Goal: Transaction & Acquisition: Purchase product/service

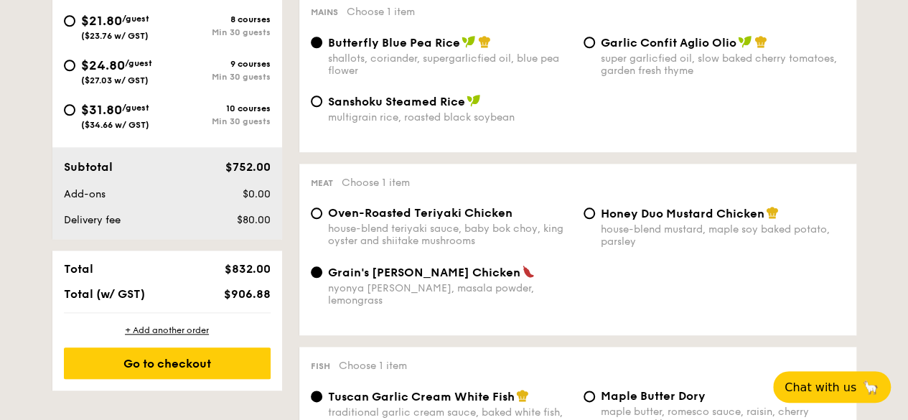
scroll to position [492, 0]
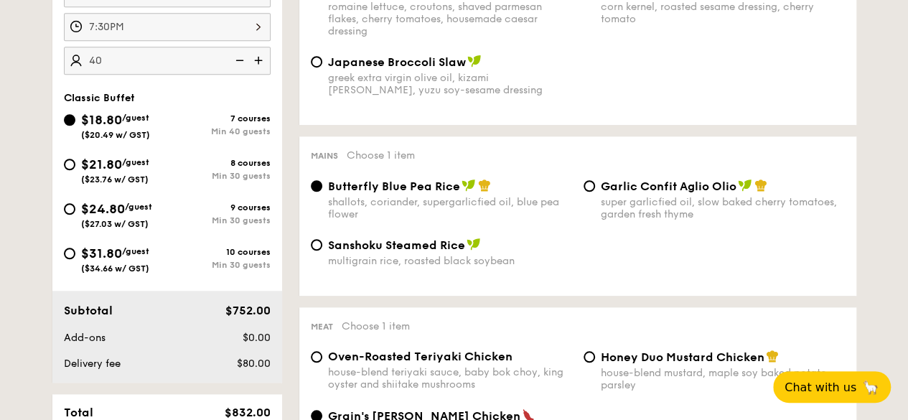
click at [193, 72] on input "40" at bounding box center [167, 61] width 207 height 28
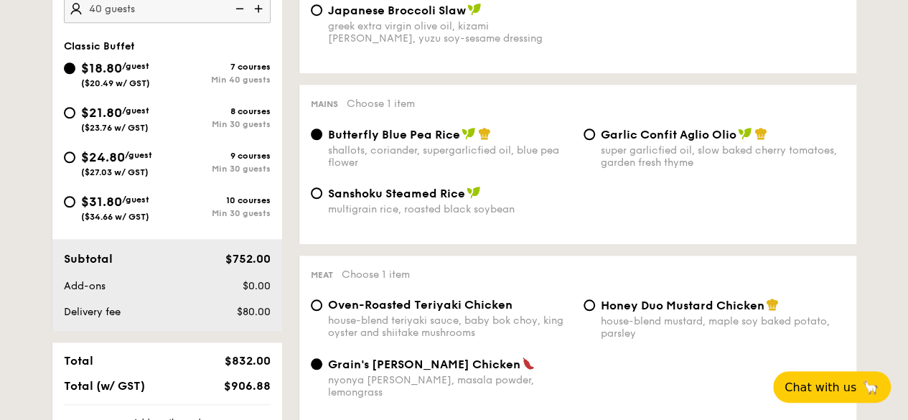
scroll to position [646, 0]
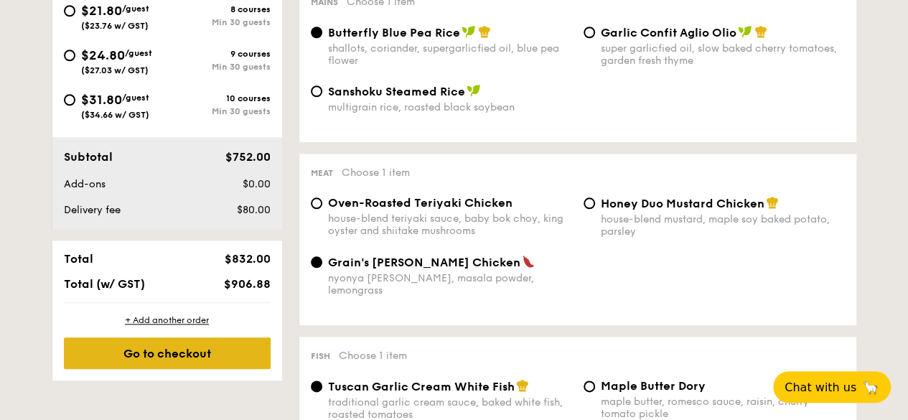
type input "40 guests"
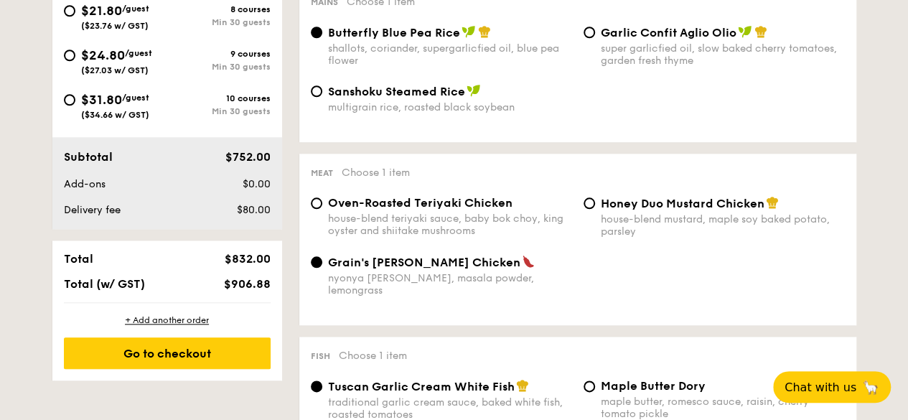
drag, startPoint x: 161, startPoint y: 370, endPoint x: 656, endPoint y: 113, distance: 557.2
click at [161, 75] on div "$24.80 /guest ($27.03 w/ GST)" at bounding box center [115, 60] width 103 height 30
click at [75, 61] on input "$24.80 /guest ($27.03 w/ GST) 9 courses Min 30 guests" at bounding box center [69, 55] width 11 height 11
radio input "true"
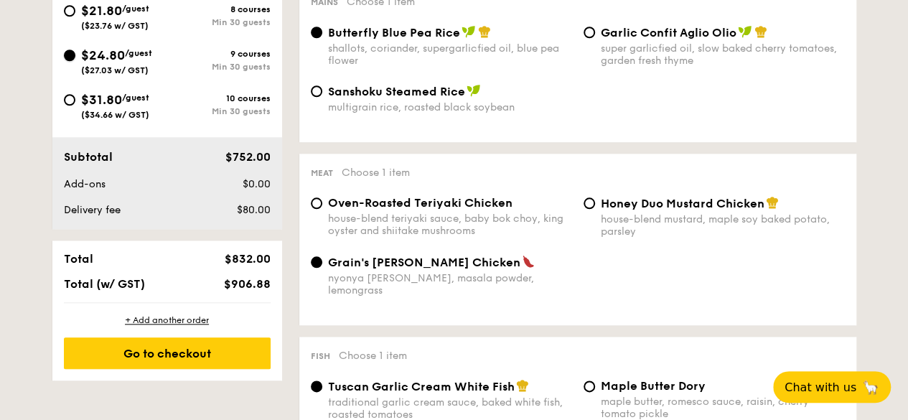
radio input "true"
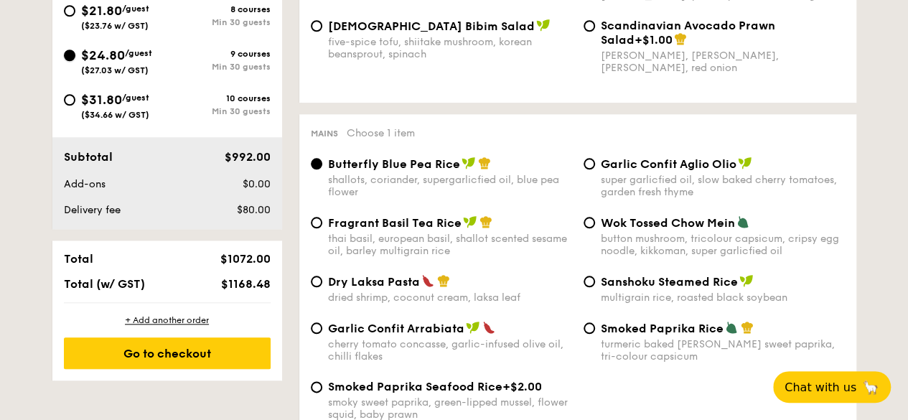
scroll to position [353, 0]
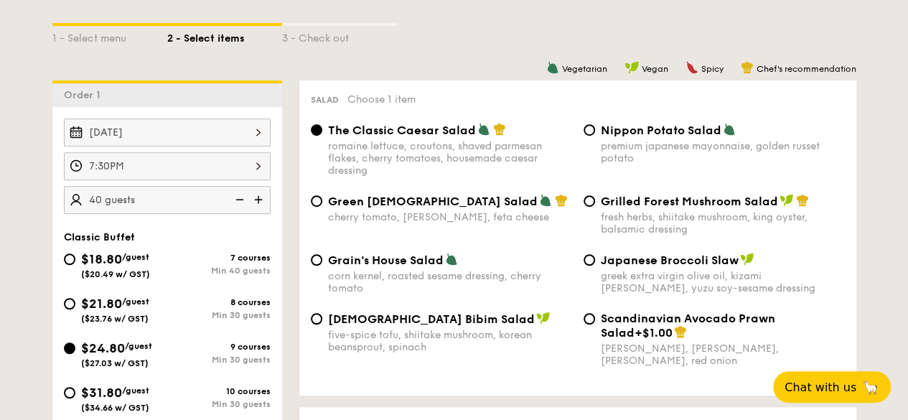
click at [141, 278] on div "$18.80 /guest ($20.49 w/ GST)" at bounding box center [115, 264] width 69 height 30
click at [75, 265] on input "$18.80 /guest ($20.49 w/ GST) 7 courses Min 40 guests" at bounding box center [69, 258] width 11 height 11
radio input "true"
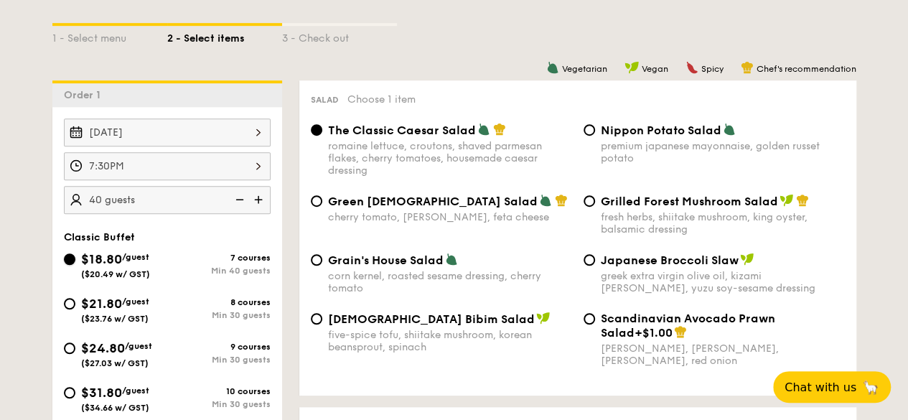
radio input "true"
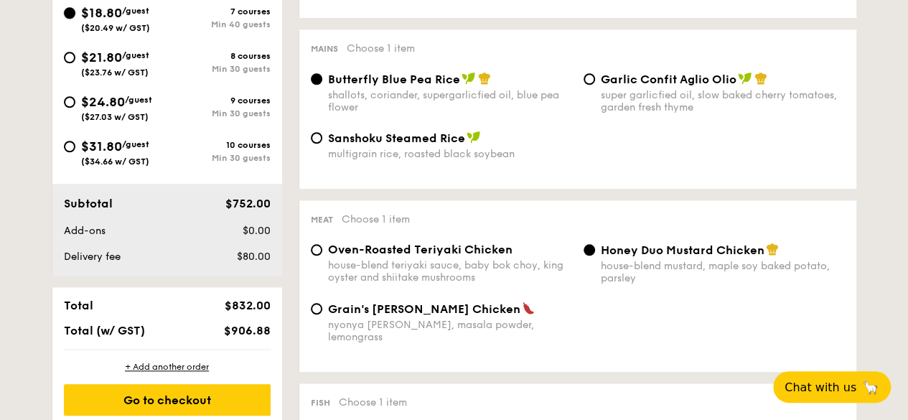
scroll to position [712, 0]
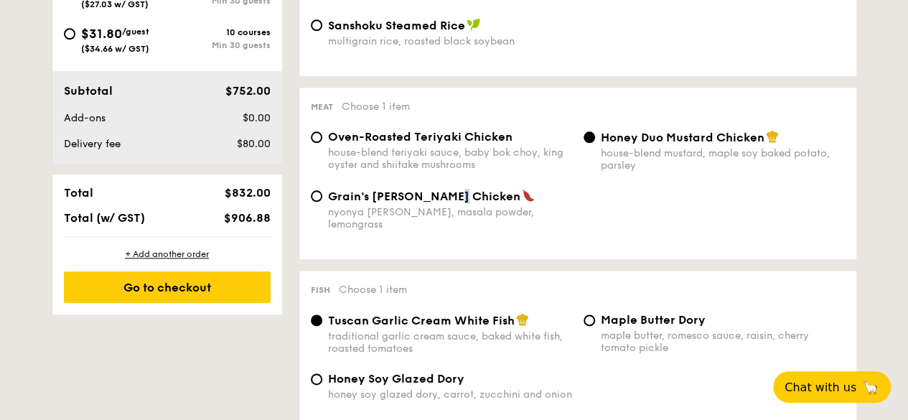
click at [451, 203] on span "Grain's [PERSON_NAME] Chicken" at bounding box center [424, 196] width 192 height 14
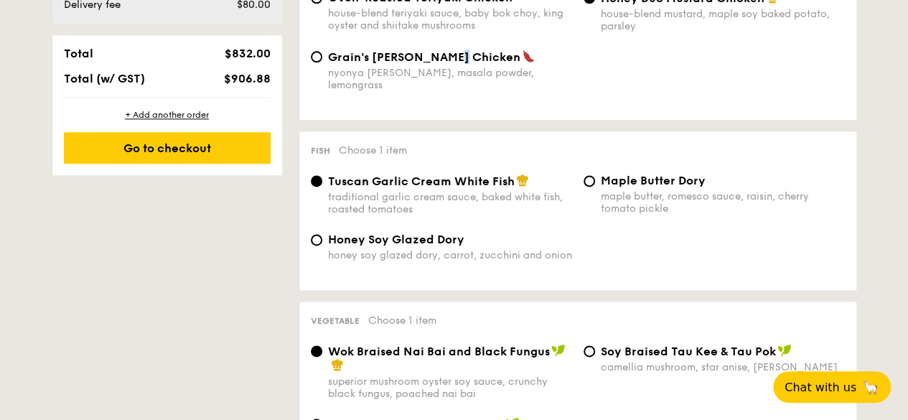
scroll to position [855, 0]
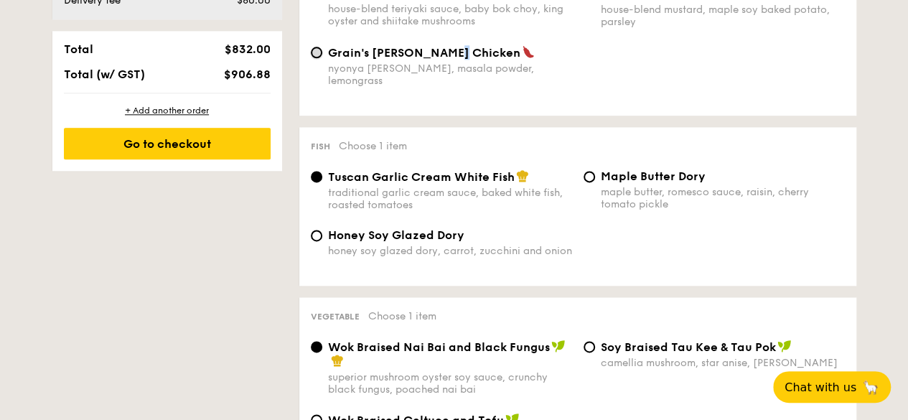
click at [318, 58] on input "Grain's [PERSON_NAME] Chicken nyonya [PERSON_NAME], masala powder, lemongrass" at bounding box center [316, 52] width 11 height 11
radio input "true"
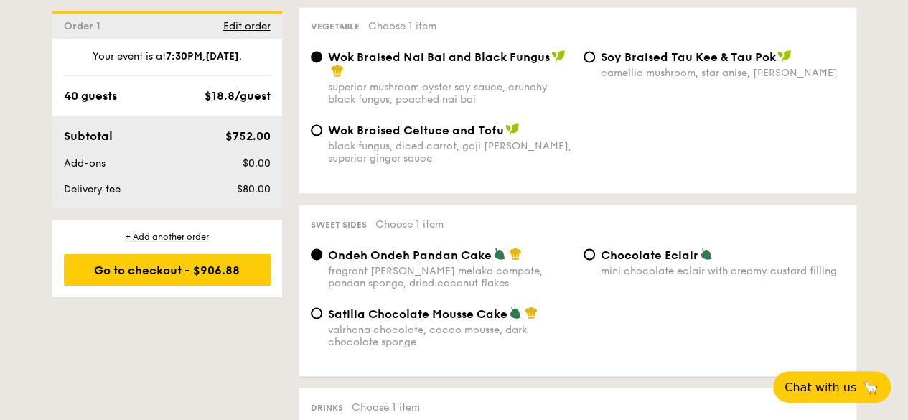
scroll to position [1143, 0]
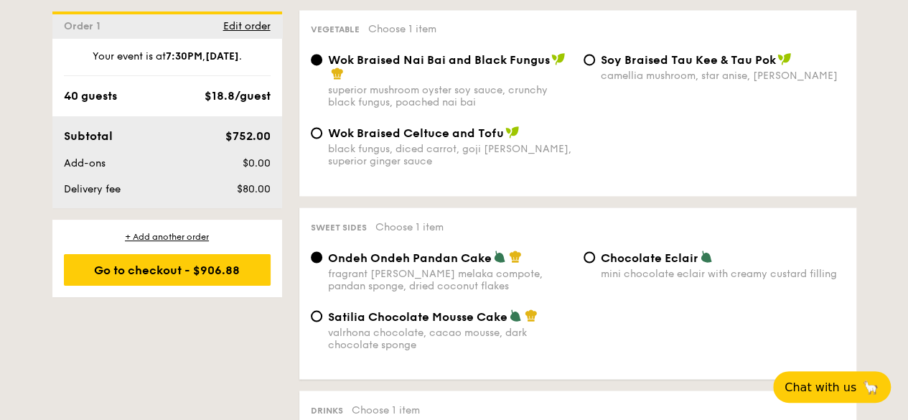
click at [472, 323] on span "Satilia Chocolate Mousse Cake" at bounding box center [417, 316] width 179 height 14
click at [322, 322] on input "Satilia Chocolate Mousse Cake valrhona chocolate, cacao mousse, dark chocolate …" at bounding box center [316, 315] width 11 height 11
radio input "true"
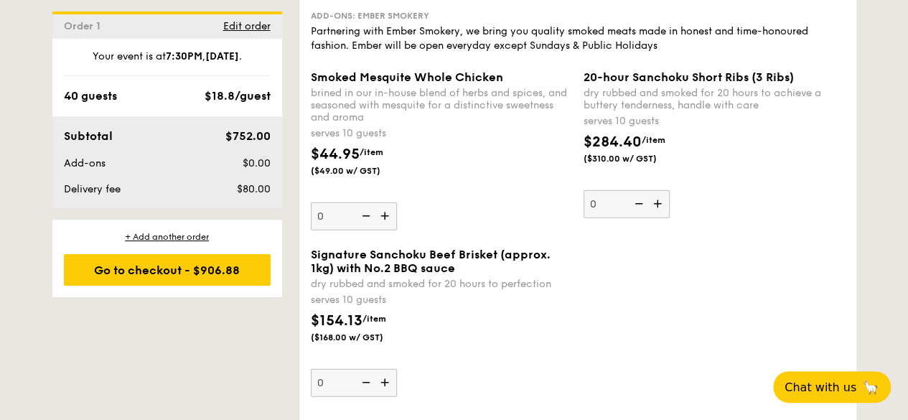
scroll to position [1573, 0]
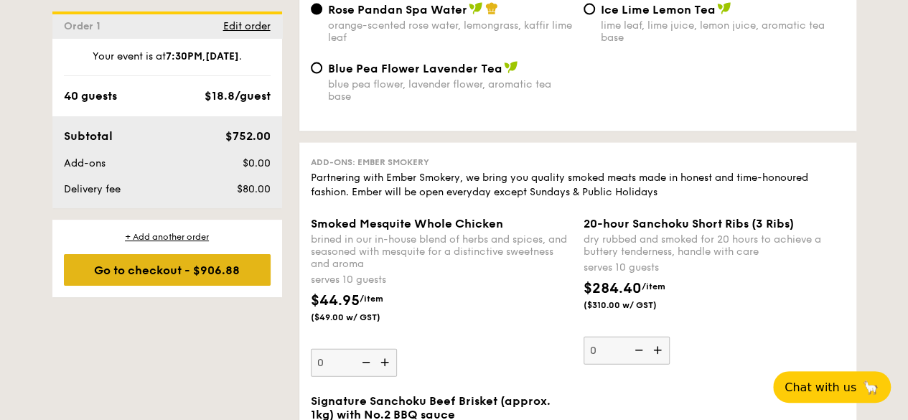
click at [201, 255] on div "Go to checkout - $906.88" at bounding box center [167, 270] width 207 height 32
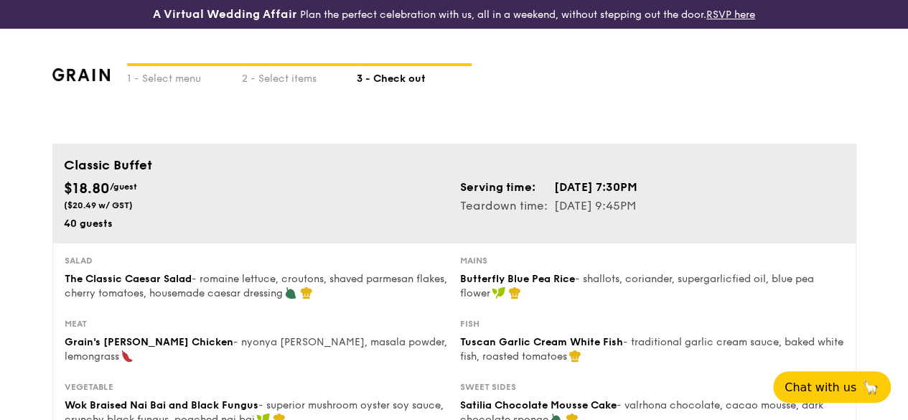
click at [591, 197] on td "[DATE] 7:30PM" at bounding box center [595, 187] width 85 height 19
click at [613, 197] on td "[DATE] 7:30PM" at bounding box center [595, 187] width 85 height 19
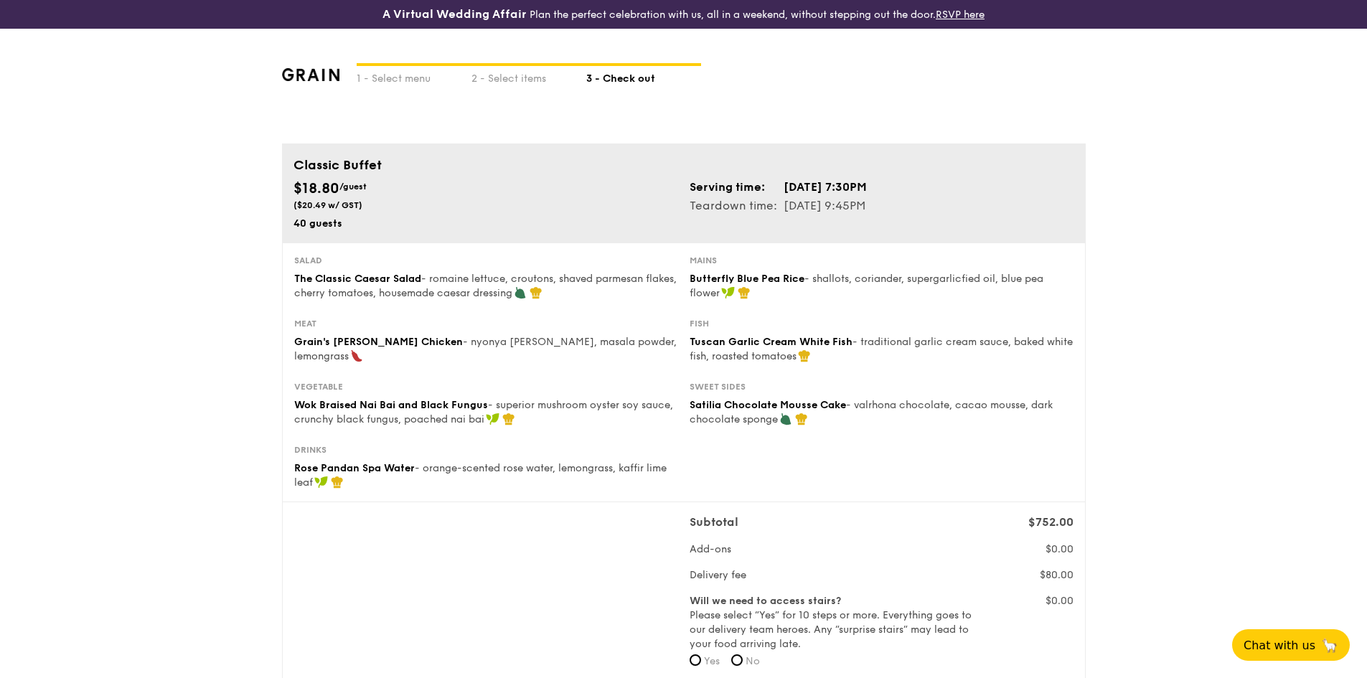
scroll to position [72, 0]
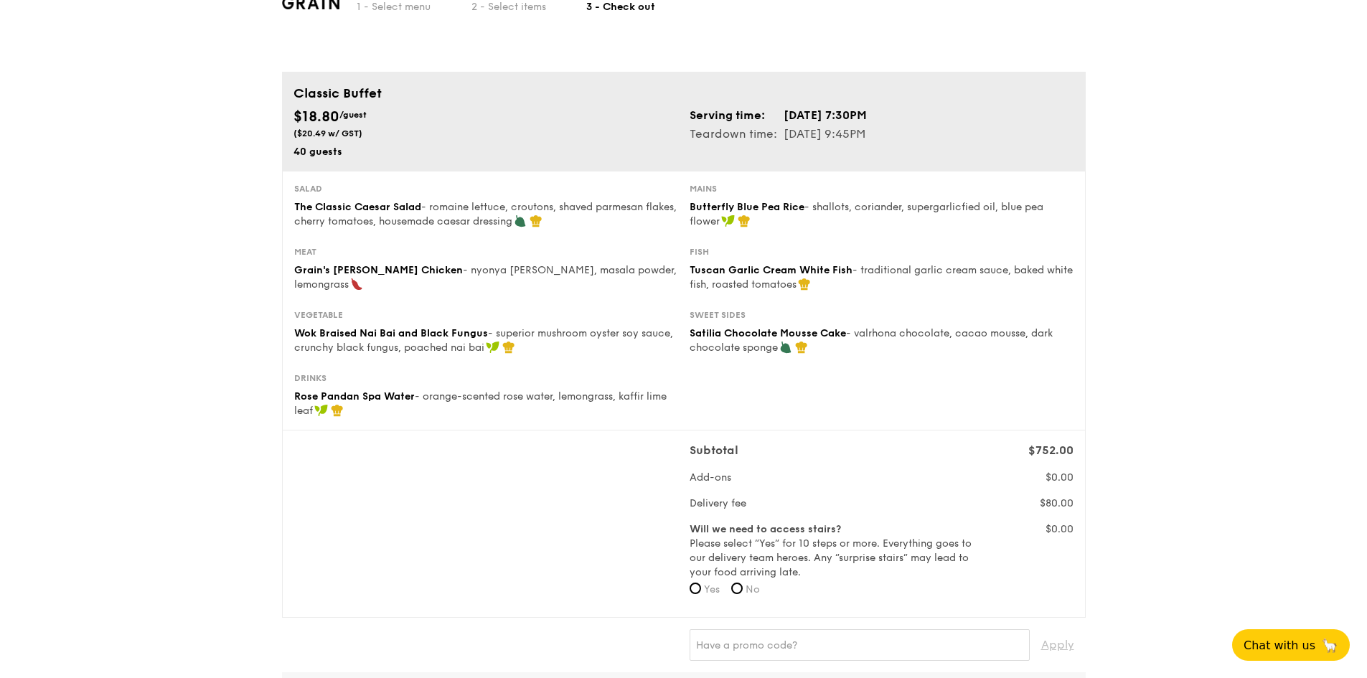
click at [773, 419] on label "Will we need to access stairs? Please select “Yes” for 10 steps or more. Everyt…" at bounding box center [832, 550] width 285 height 57
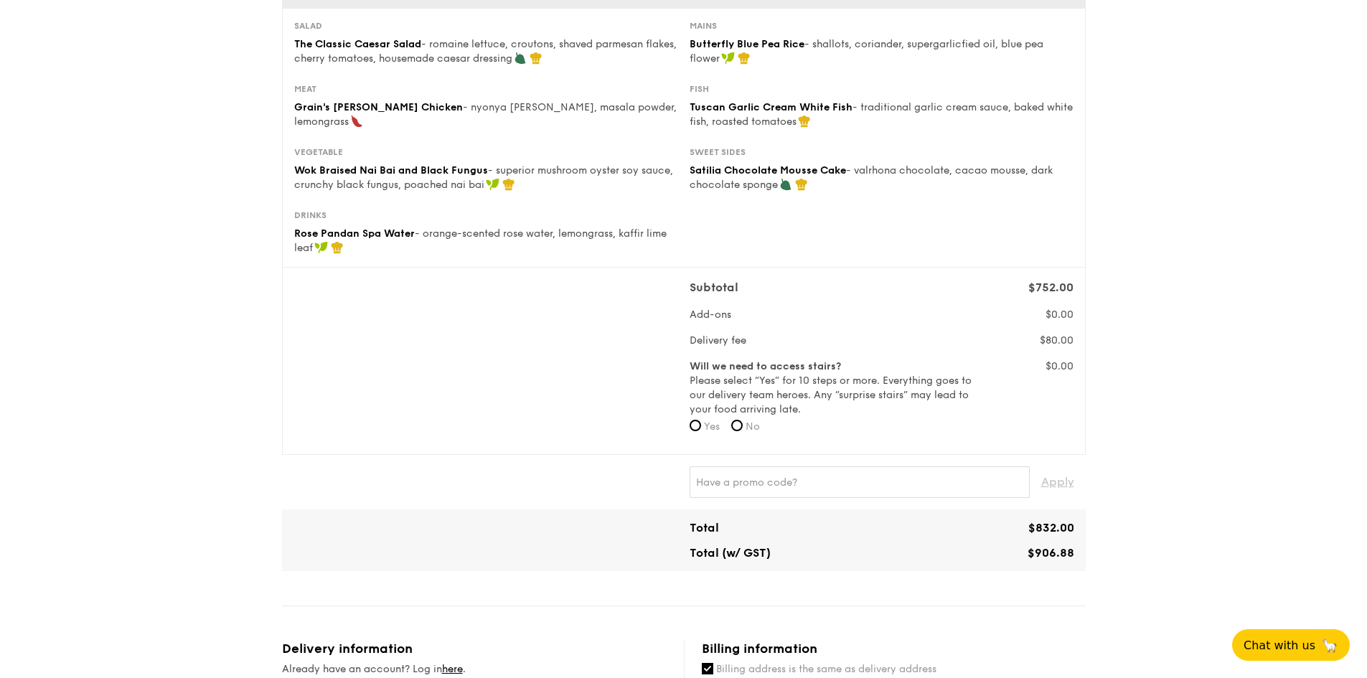
scroll to position [215, 0]
